Goal: Task Accomplishment & Management: Use online tool/utility

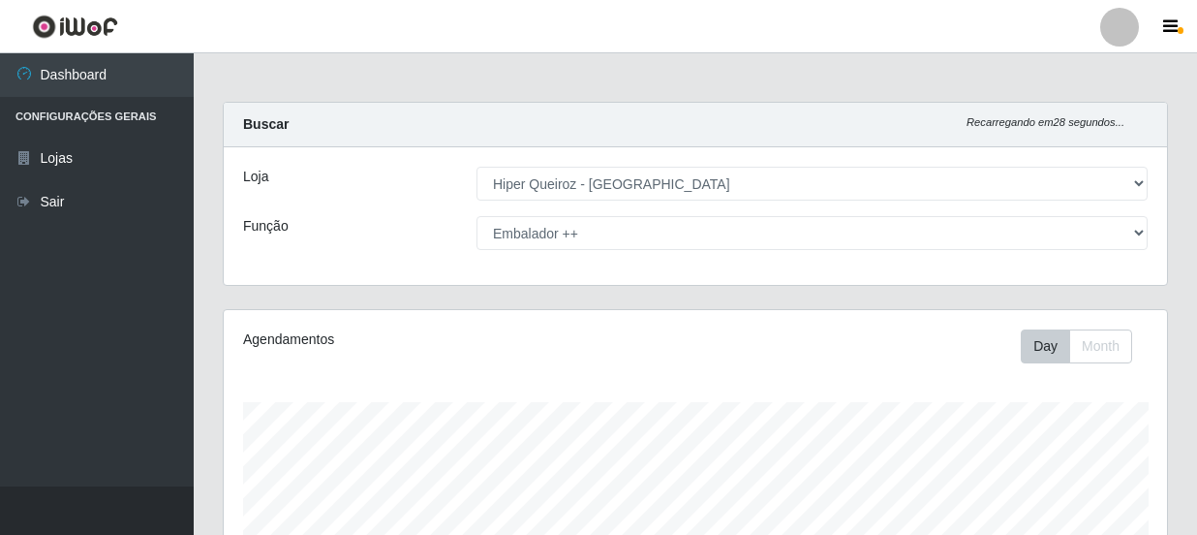
select select "513"
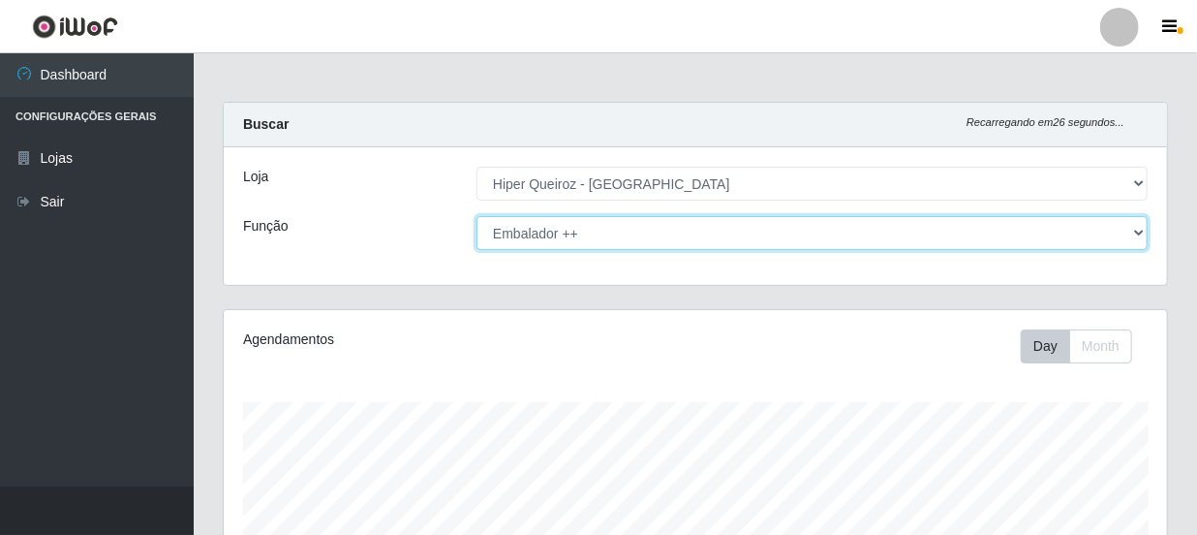
click at [1143, 232] on select "[Selecione...] Embalador Embalador + Embalador ++ Operador de Caixa Operador de…" at bounding box center [811, 233] width 671 height 34
click at [476, 216] on select "[Selecione...] Embalador Embalador + Embalador ++ Operador de Caixa Operador de…" at bounding box center [811, 233] width 671 height 34
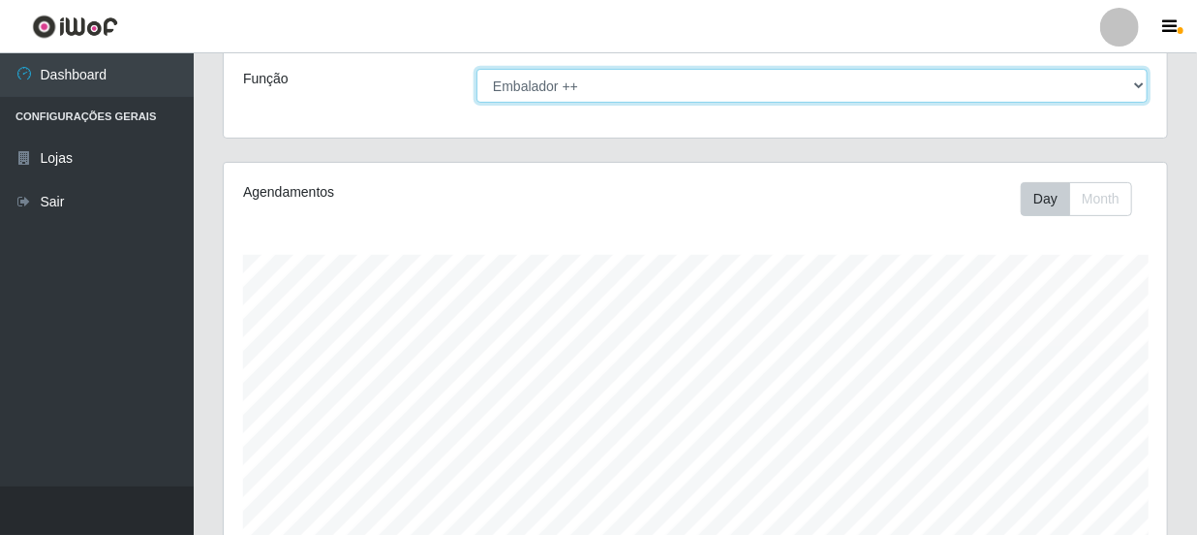
scroll to position [0, 0]
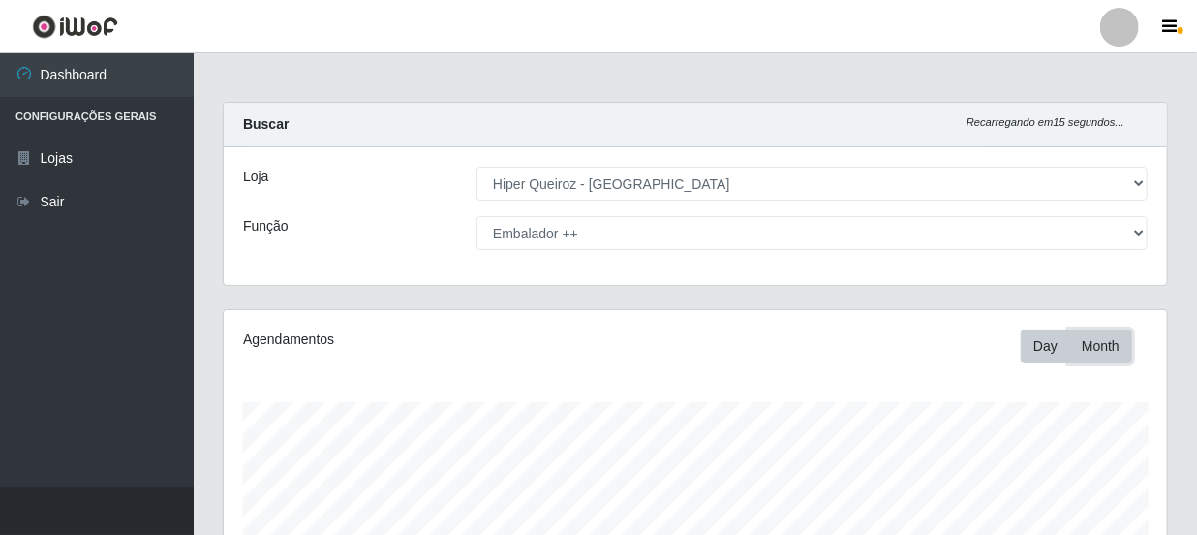
click at [1100, 347] on button "Month" at bounding box center [1100, 346] width 63 height 34
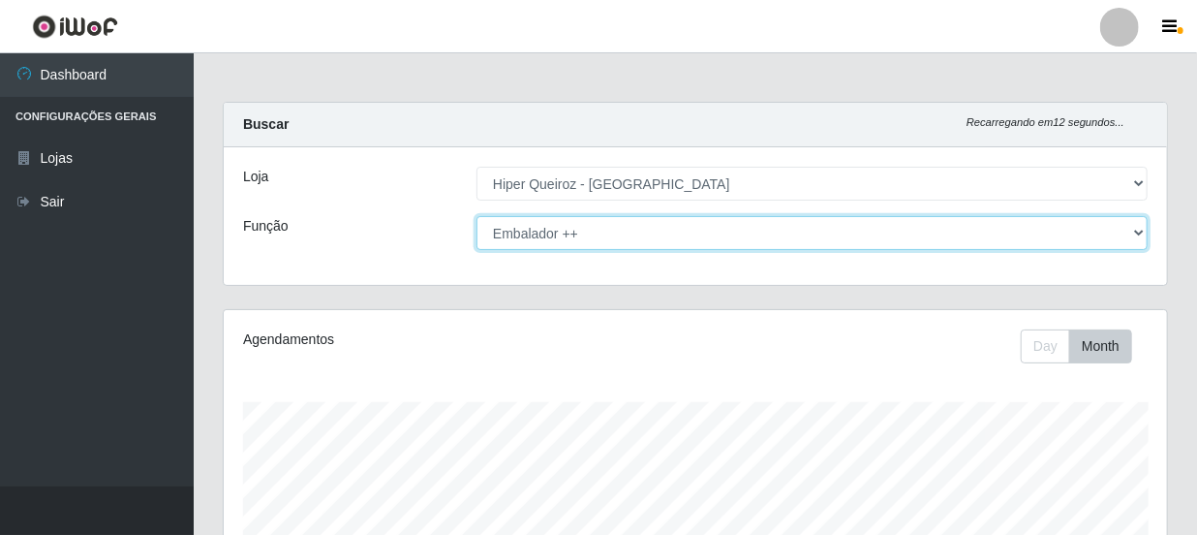
click at [1142, 231] on select "[Selecione...] Embalador Embalador + Embalador ++ Operador de Caixa Operador de…" at bounding box center [811, 233] width 671 height 34
click at [476, 216] on select "[Selecione...] Embalador Embalador + Embalador ++ Operador de Caixa Operador de…" at bounding box center [811, 233] width 671 height 34
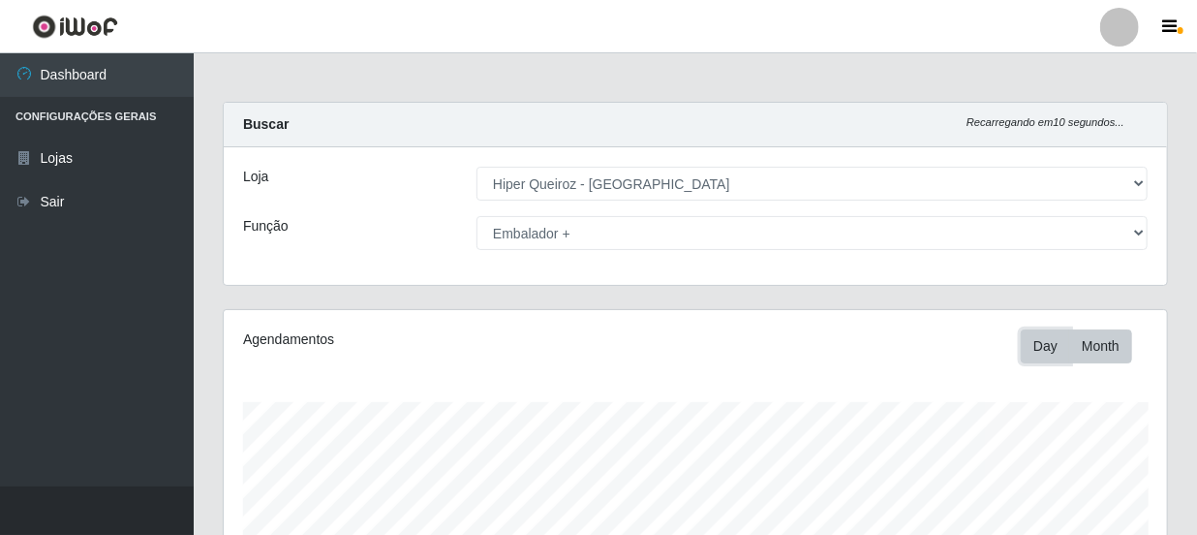
click at [1028, 342] on button "Day" at bounding box center [1045, 346] width 49 height 34
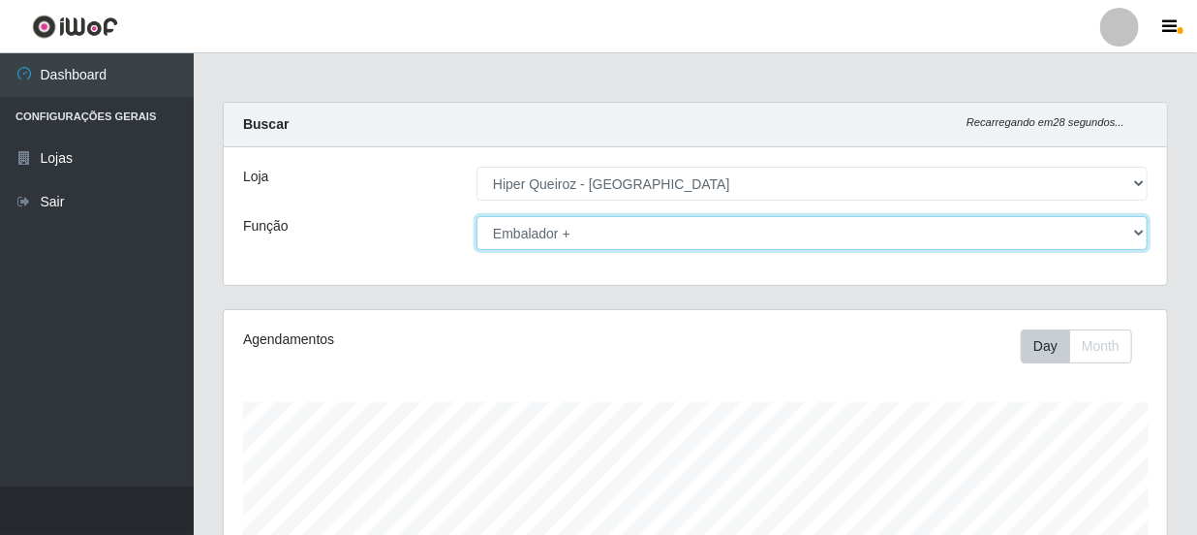
click at [1135, 231] on select "[Selecione...] Embalador Embalador + Embalador ++ Operador de Caixa Operador de…" at bounding box center [811, 233] width 671 height 34
click at [476, 216] on select "[Selecione...] Embalador Embalador + Embalador ++ Operador de Caixa Operador de…" at bounding box center [811, 233] width 671 height 34
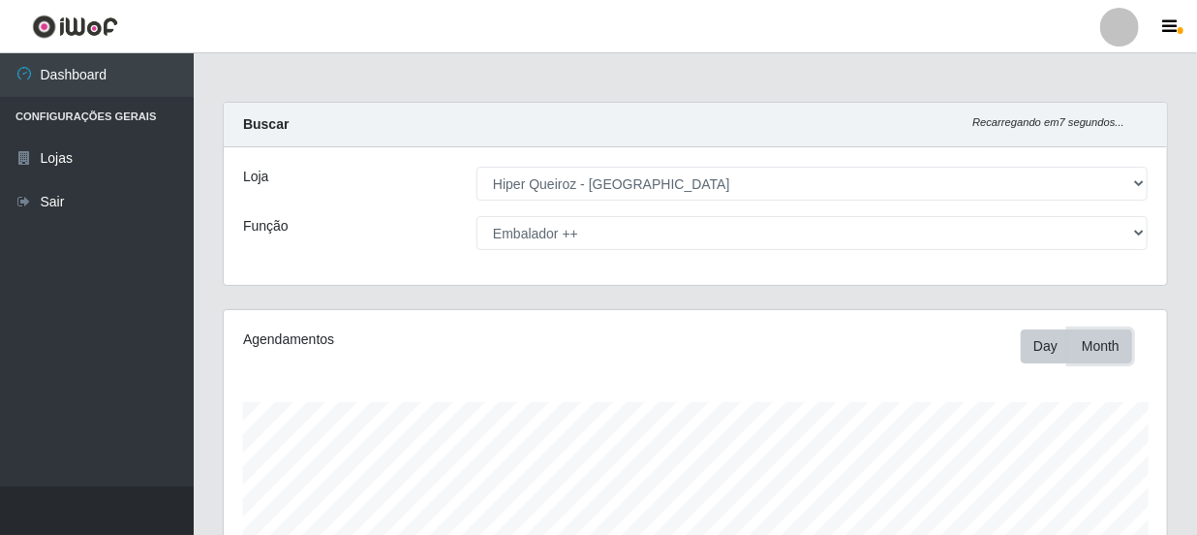
click at [1090, 339] on button "Month" at bounding box center [1100, 346] width 63 height 34
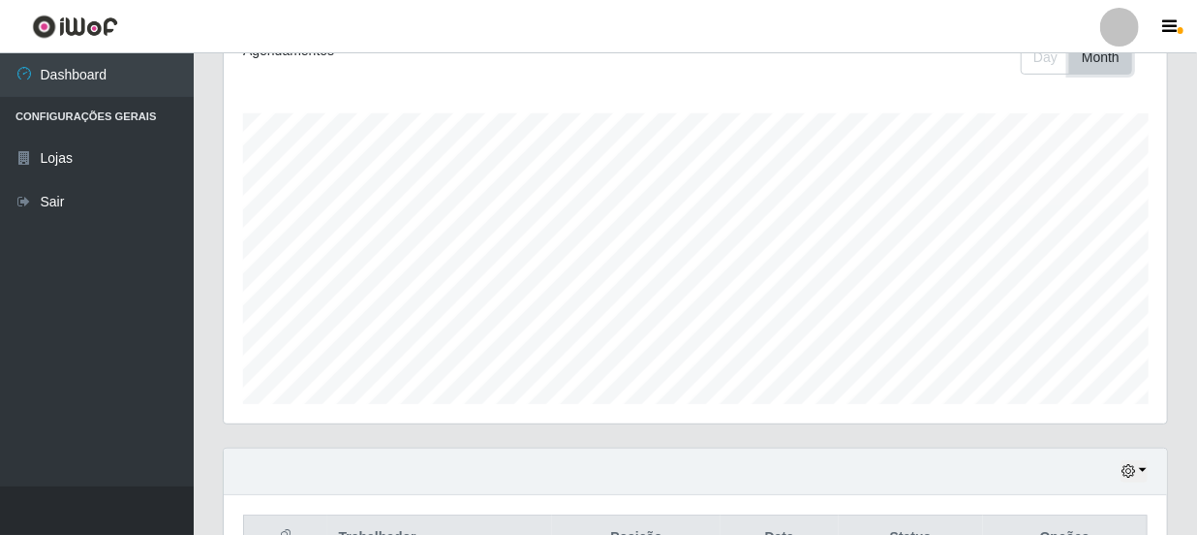
scroll to position [406, 0]
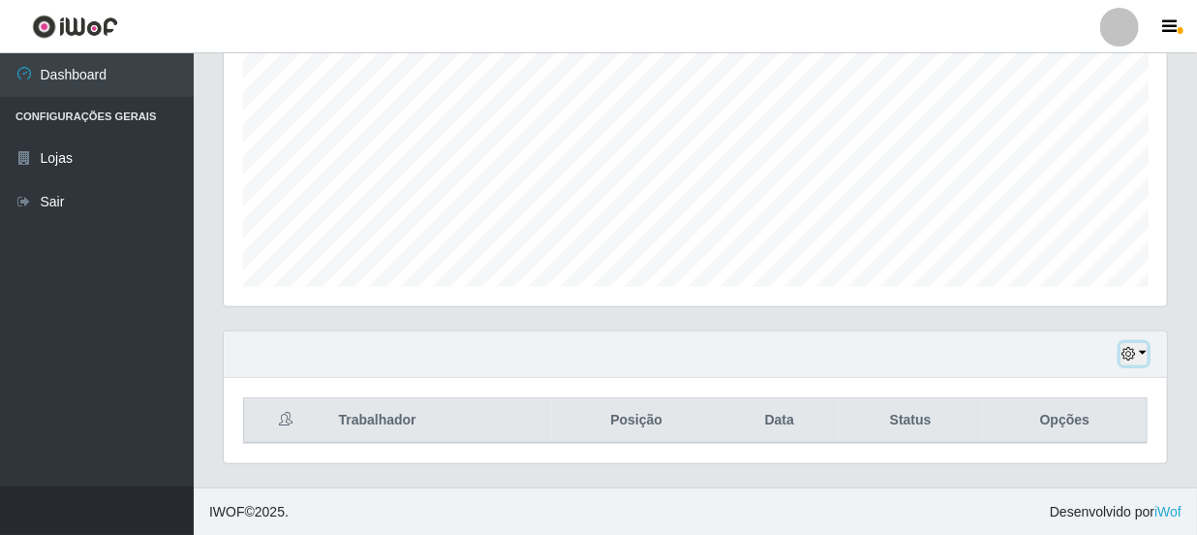
click at [1141, 353] on button "button" at bounding box center [1133, 354] width 27 height 22
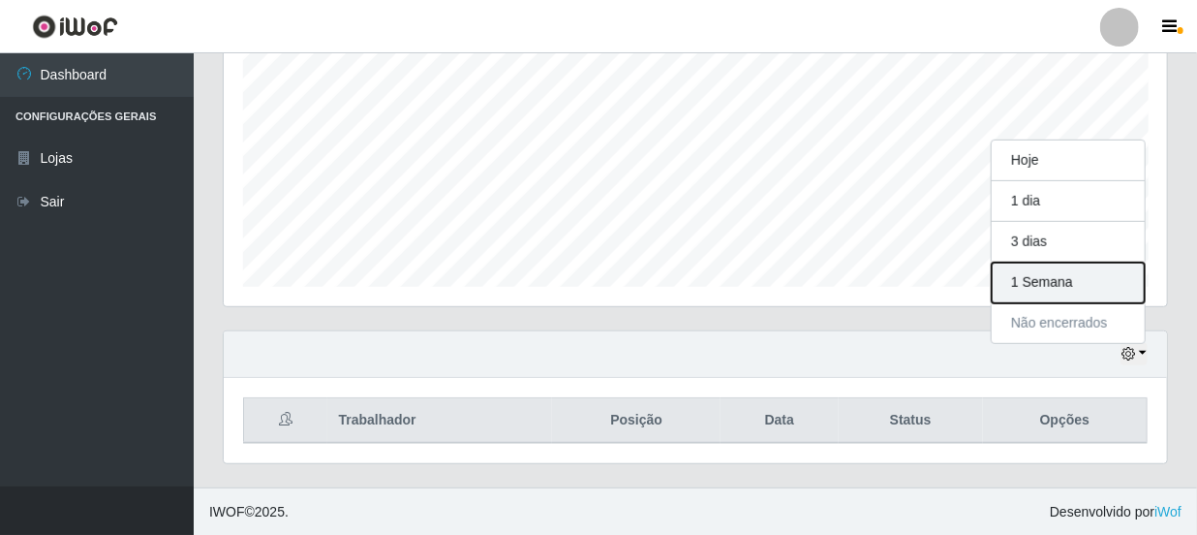
click at [1072, 280] on button "1 Semana" at bounding box center [1068, 282] width 153 height 41
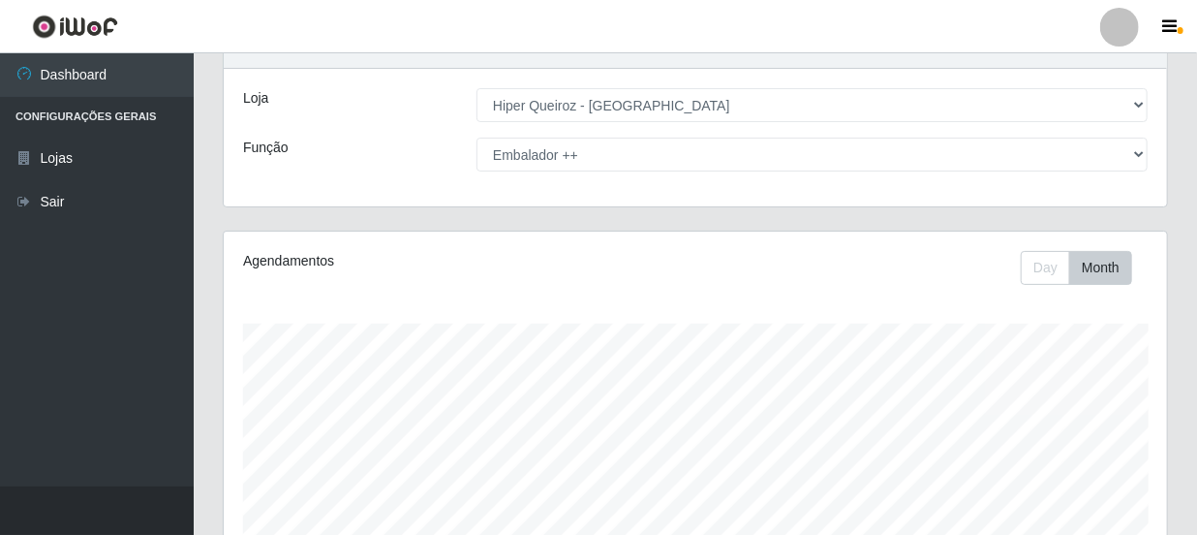
scroll to position [0, 0]
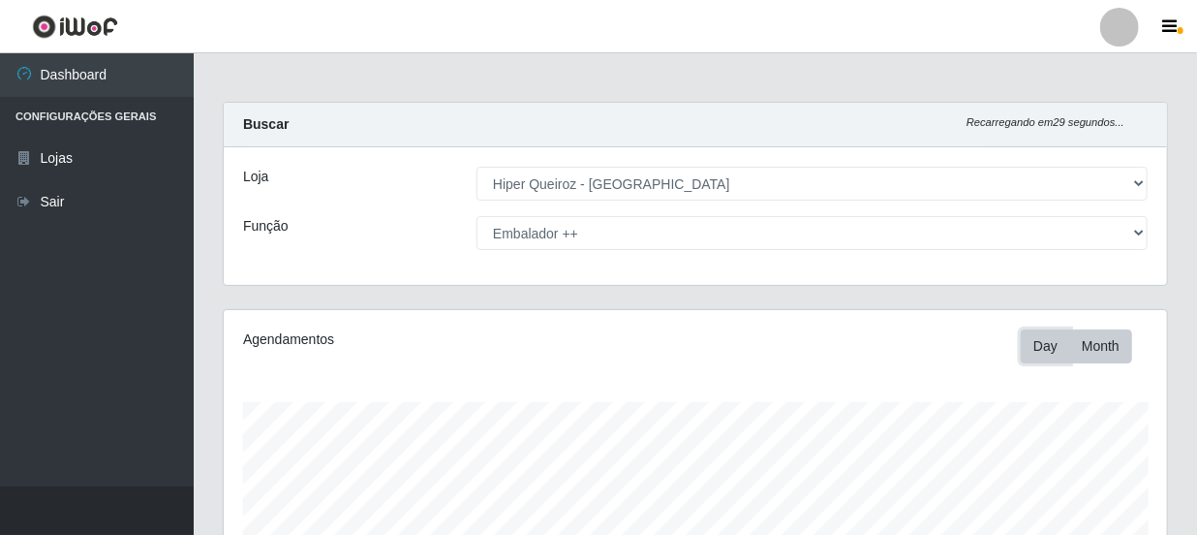
click at [1044, 342] on button "Day" at bounding box center [1045, 346] width 49 height 34
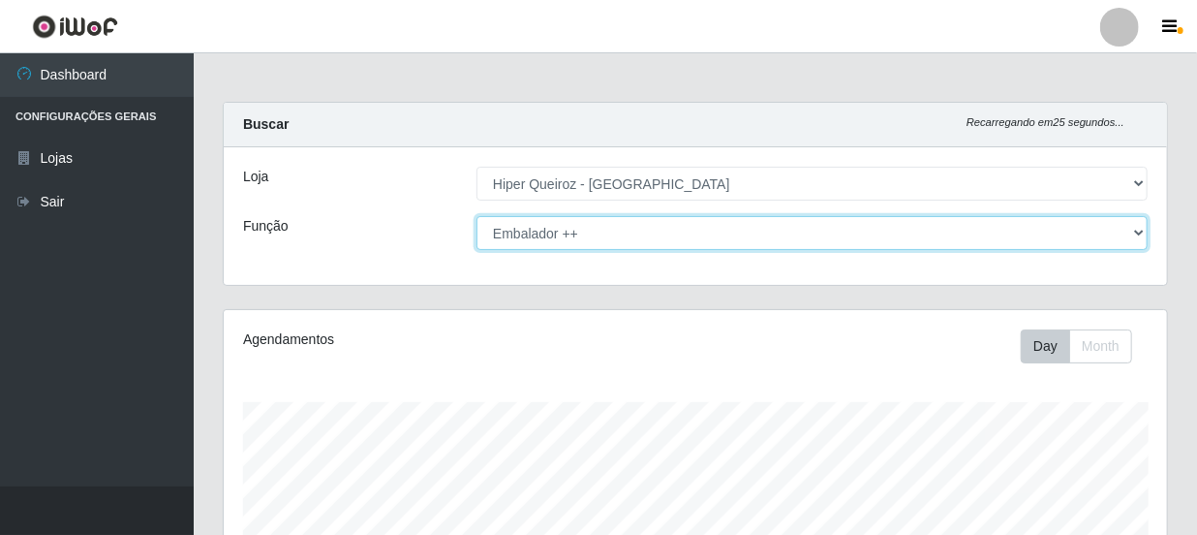
click at [1139, 232] on select "[Selecione...] Embalador Embalador + Embalador ++ Operador de Caixa Operador de…" at bounding box center [811, 233] width 671 height 34
select select "70"
click at [476, 216] on select "[Selecione...] Embalador Embalador + Embalador ++ Operador de Caixa Operador de…" at bounding box center [811, 233] width 671 height 34
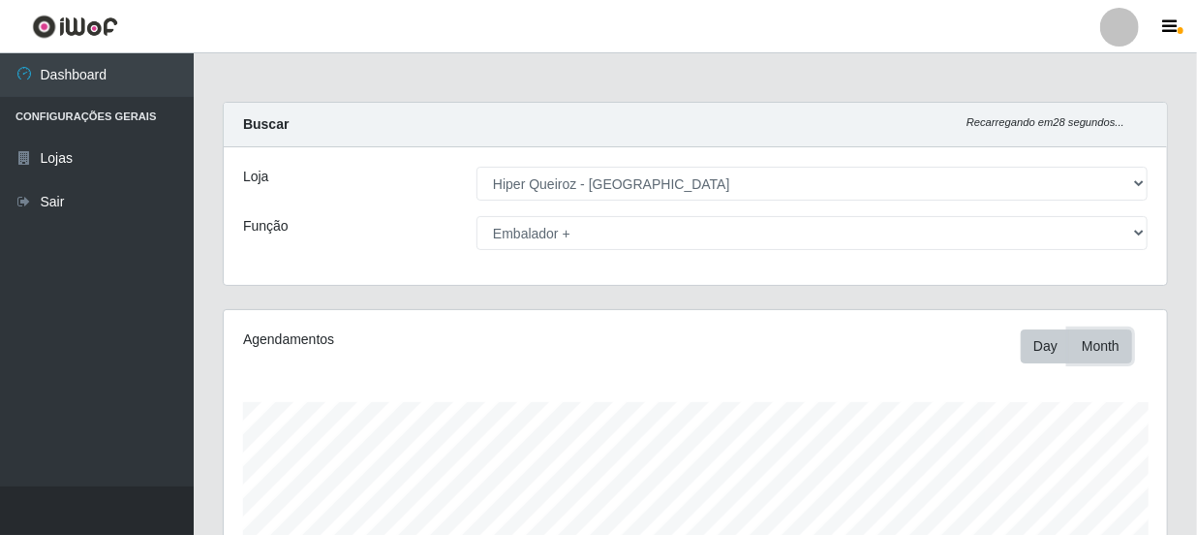
click at [1084, 349] on button "Month" at bounding box center [1100, 346] width 63 height 34
click at [1057, 346] on button "Day" at bounding box center [1045, 346] width 49 height 34
click at [1108, 347] on button "Month" at bounding box center [1100, 346] width 63 height 34
click at [1122, 341] on button "Month" at bounding box center [1100, 346] width 63 height 34
drag, startPoint x: 1123, startPoint y: 333, endPoint x: 971, endPoint y: 338, distance: 152.1
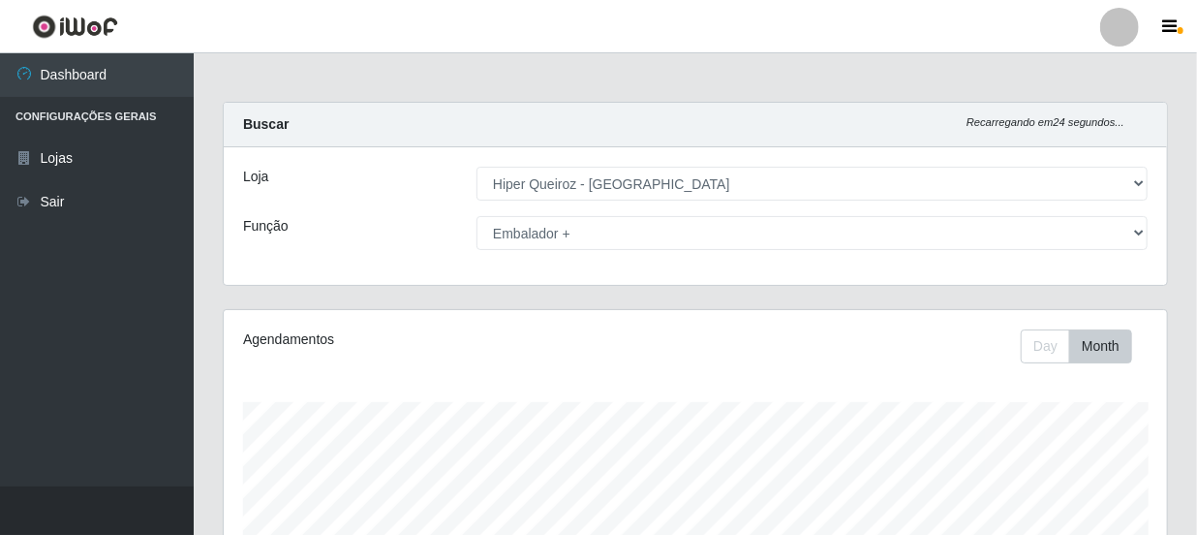
click at [971, 338] on div "Day Month" at bounding box center [890, 346] width 544 height 34
click at [1051, 355] on button "Day" at bounding box center [1045, 346] width 49 height 34
click at [1046, 351] on button "Day" at bounding box center [1045, 346] width 49 height 34
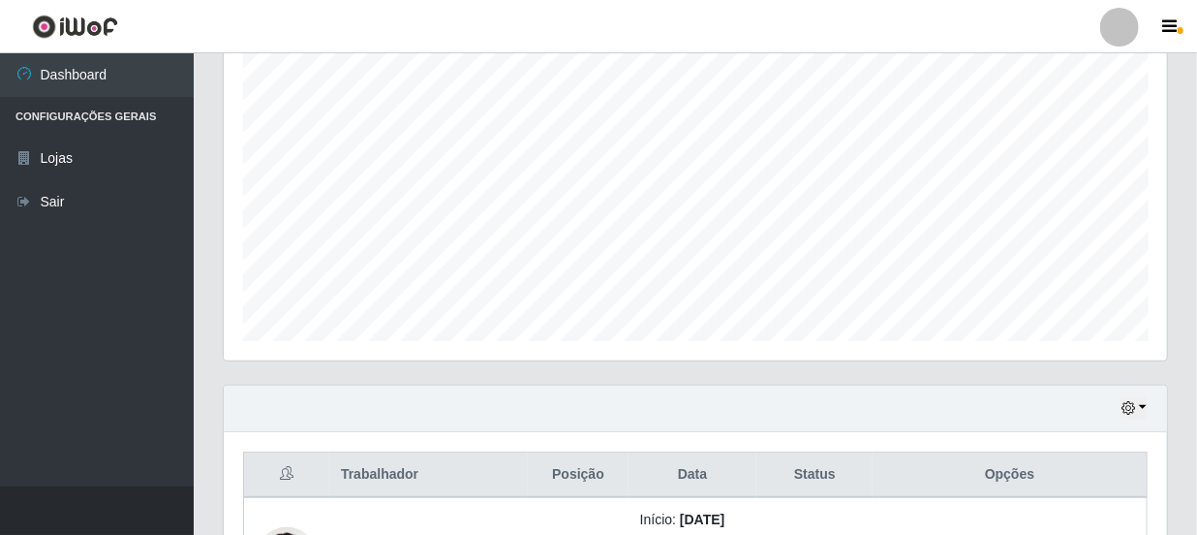
scroll to position [440, 0]
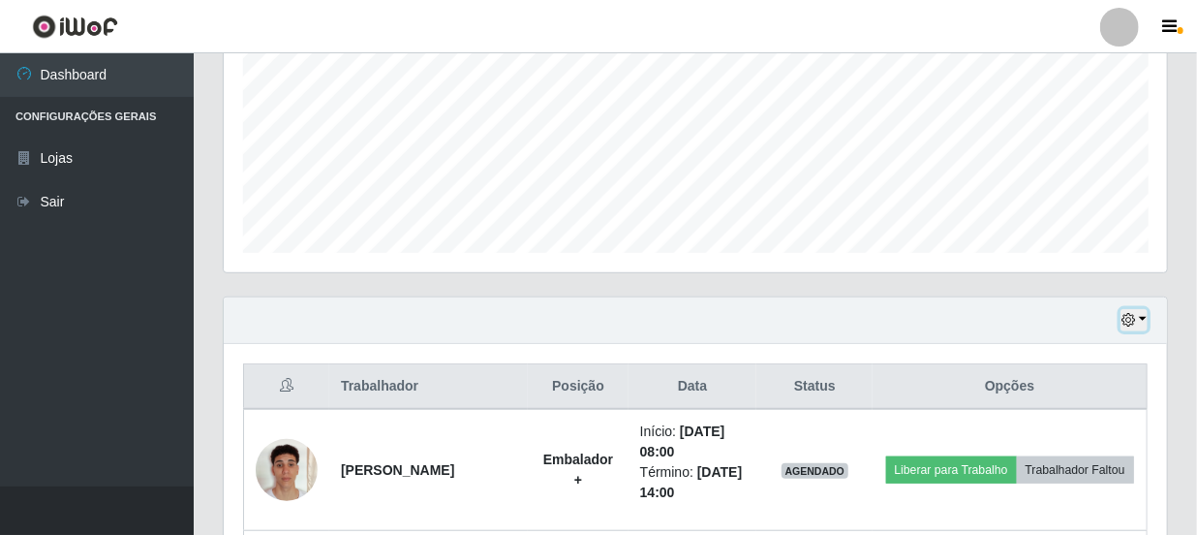
click at [1143, 322] on button "button" at bounding box center [1133, 320] width 27 height 22
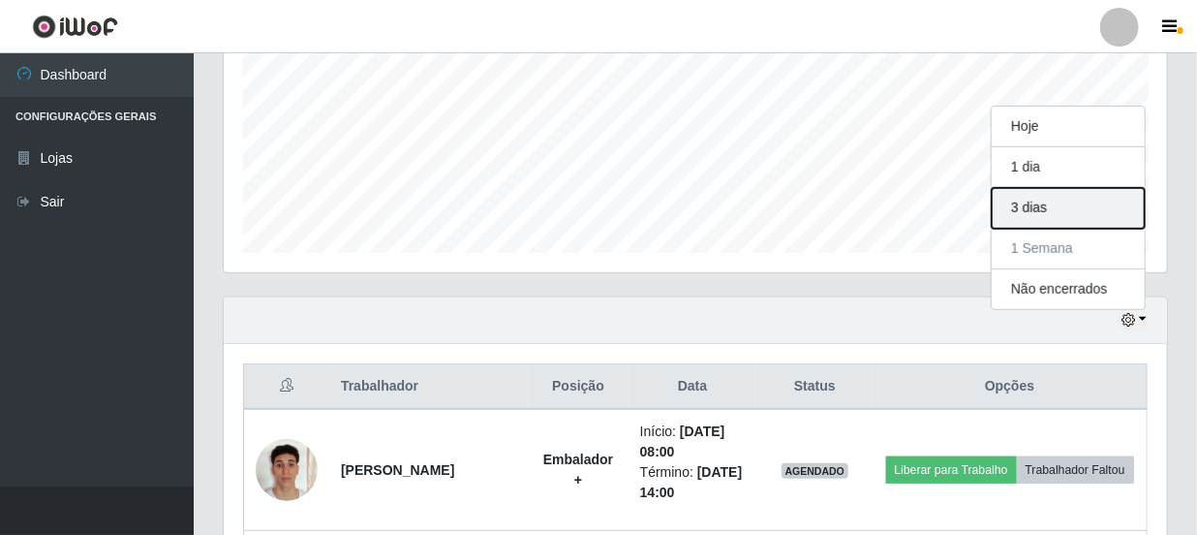
click at [1011, 213] on button "3 dias" at bounding box center [1068, 208] width 153 height 41
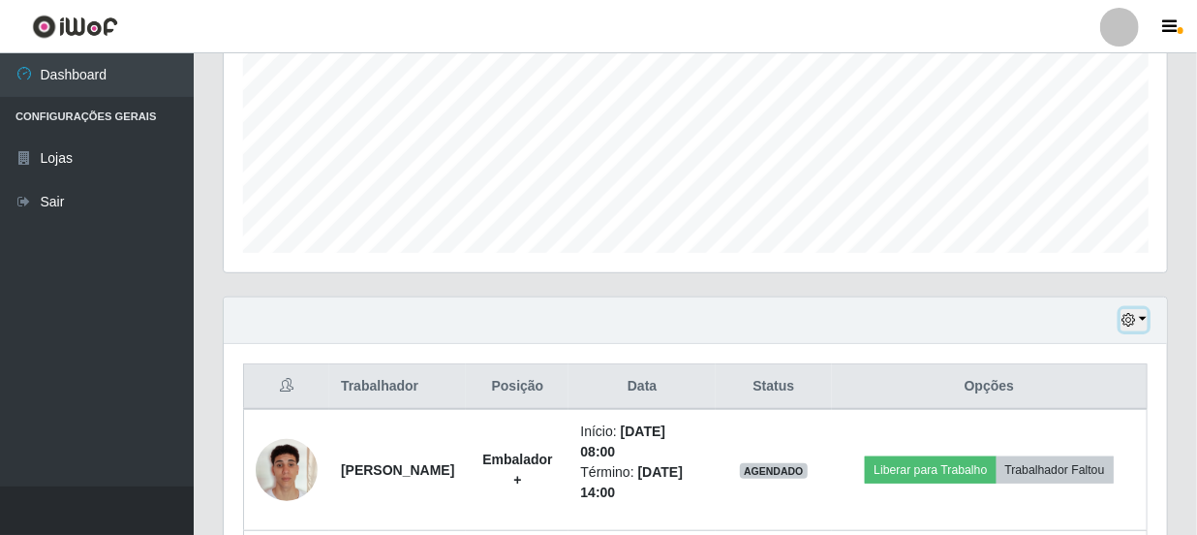
click at [1123, 321] on icon "button" at bounding box center [1128, 320] width 14 height 14
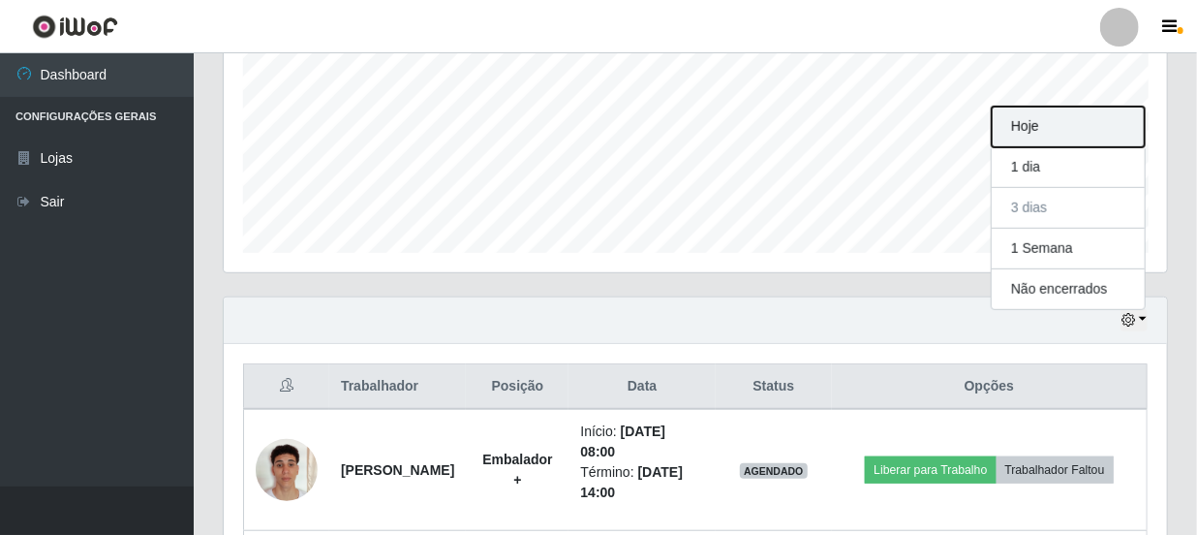
click at [1054, 131] on button "Hoje" at bounding box center [1068, 127] width 153 height 41
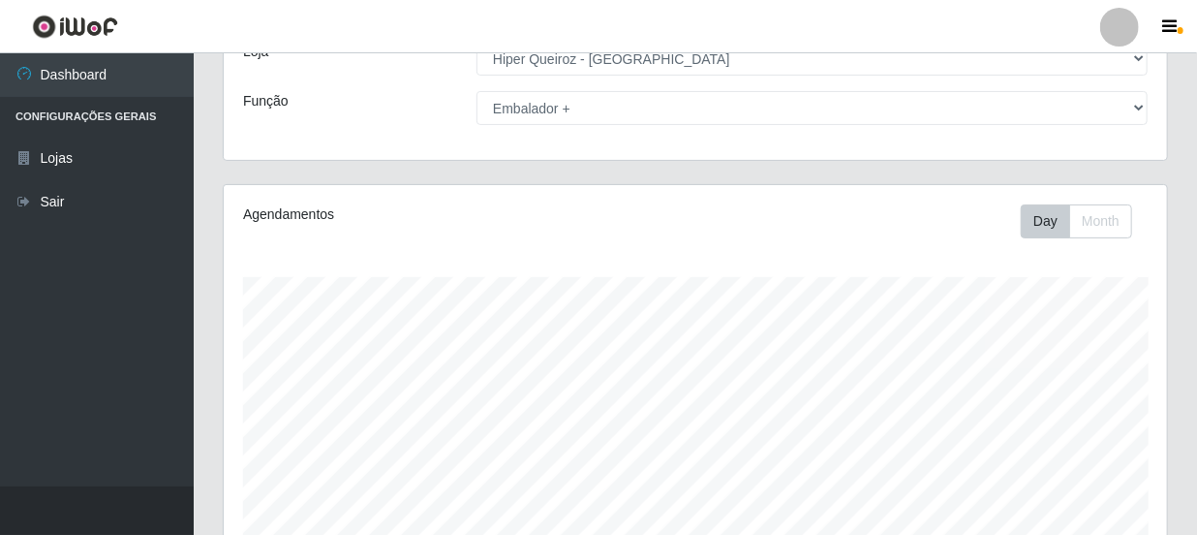
scroll to position [0, 0]
